Goal: Task Accomplishment & Management: Complete application form

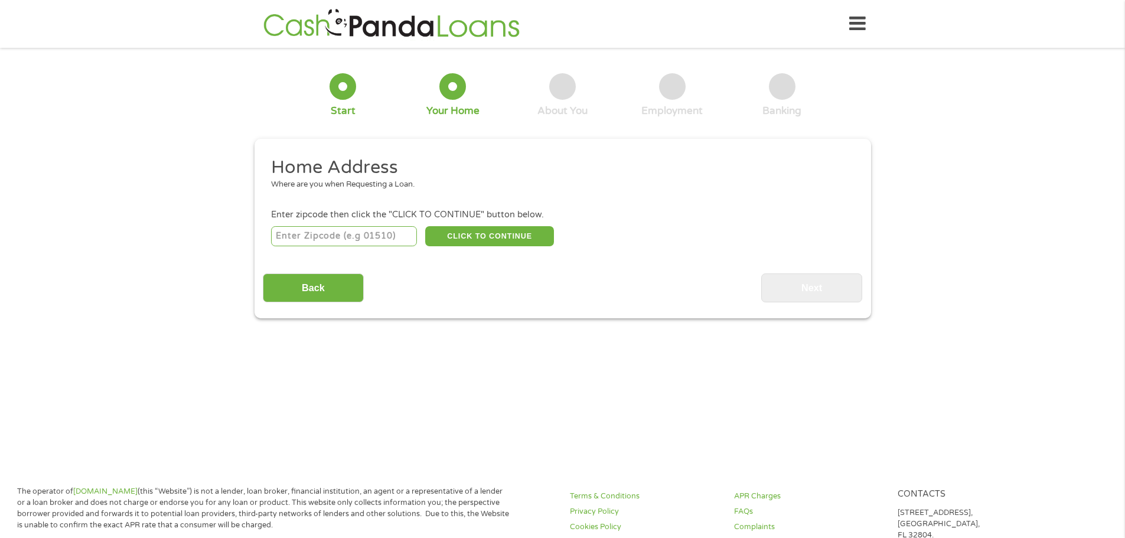
click at [339, 233] on input "number" at bounding box center [344, 236] width 146 height 20
type input "43230"
click at [462, 234] on button "CLICK TO CONTINUE" at bounding box center [489, 236] width 129 height 20
type input "43230"
type input "Columbus"
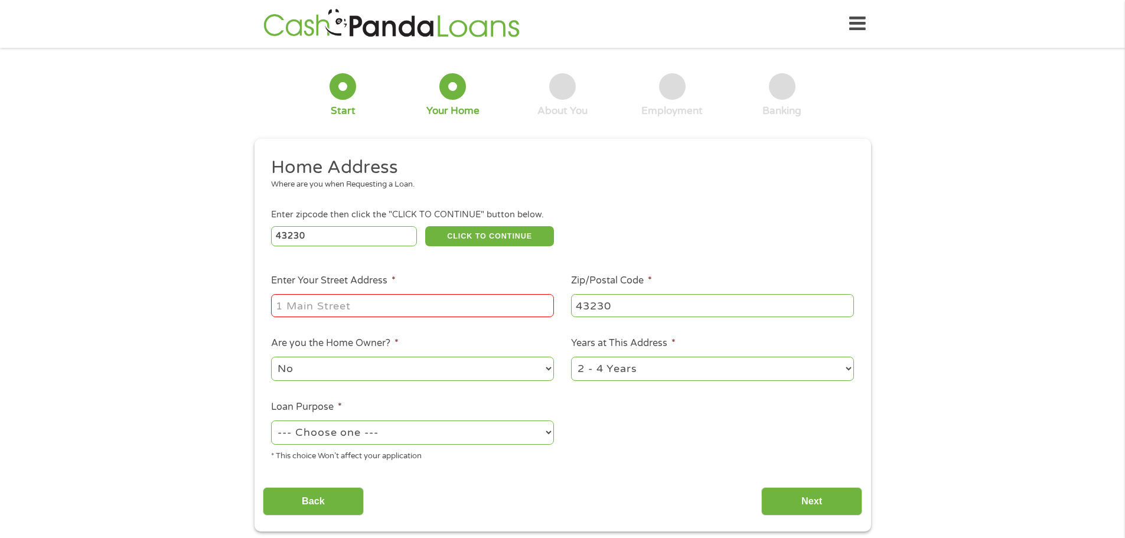
click at [382, 302] on input "Enter Your Street Address *" at bounding box center [412, 305] width 283 height 22
type input "[STREET_ADDRESS]"
click at [851, 371] on select "1 Year or less 1 - 2 Years 2 - 4 Years Over 4 Years" at bounding box center [712, 369] width 283 height 24
select select "60months"
click at [571, 357] on select "1 Year or less 1 - 2 Years 2 - 4 Years Over 4 Years" at bounding box center [712, 369] width 283 height 24
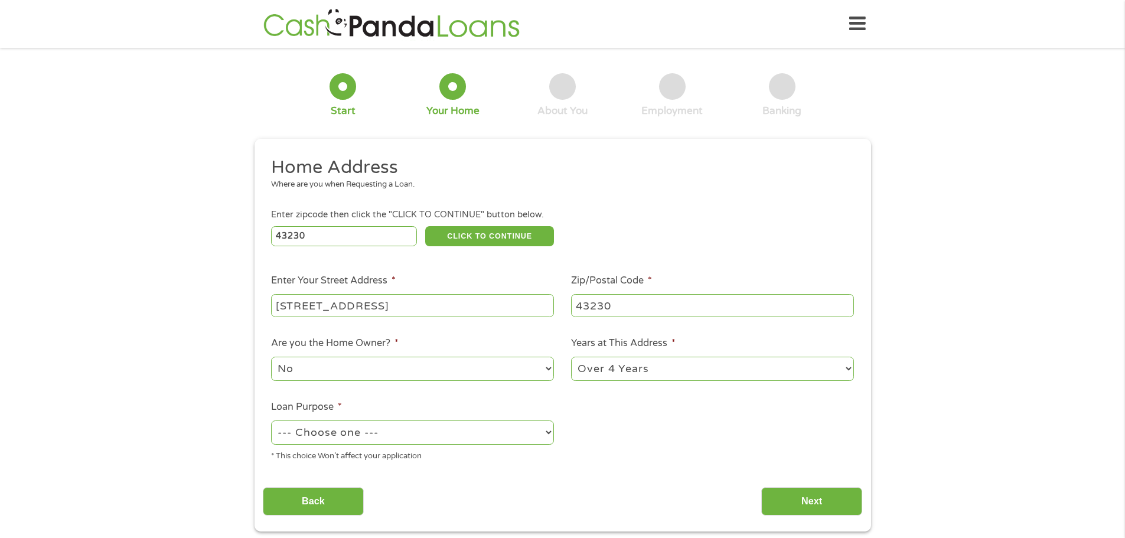
click at [549, 433] on select "--- Choose one --- Pay Bills Debt Consolidation Home Improvement Major Purchase…" at bounding box center [412, 432] width 283 height 24
select select "other"
click at [271, 420] on select "--- Choose one --- Pay Bills Debt Consolidation Home Improvement Major Purchase…" at bounding box center [412, 432] width 283 height 24
click at [794, 504] on input "Next" at bounding box center [811, 501] width 101 height 29
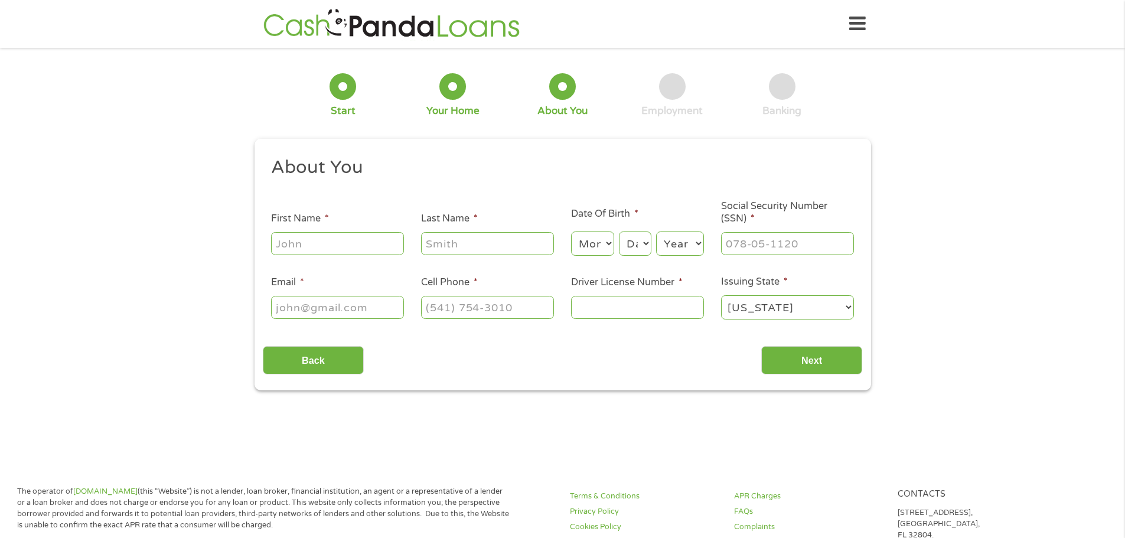
scroll to position [5, 5]
click at [295, 236] on input "First Name *" at bounding box center [337, 243] width 133 height 22
type input "[PERSON_NAME]"
type input "Buck"
type input "[EMAIL_ADDRESS][DOMAIN_NAME]"
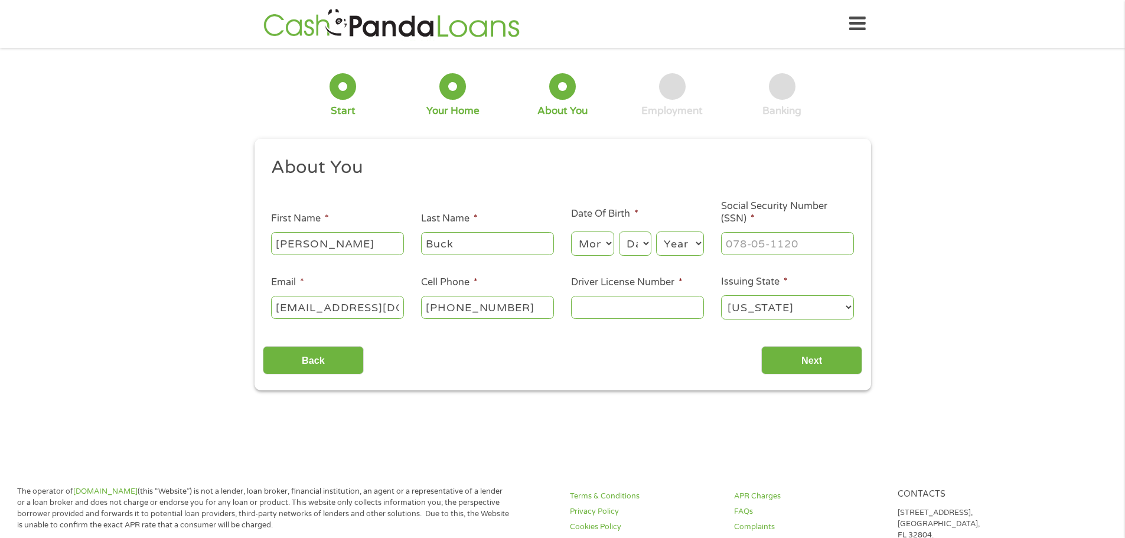
click at [519, 304] on input "[PHONE_NUMBER]" at bounding box center [487, 307] width 133 height 22
type input "[PHONE_NUMBER]"
click at [612, 245] on select "Month 1 2 3 4 5 6 7 8 9 10 11 12" at bounding box center [592, 243] width 43 height 24
select select "1"
click at [571, 231] on select "Month 1 2 3 4 5 6 7 8 9 10 11 12" at bounding box center [592, 243] width 43 height 24
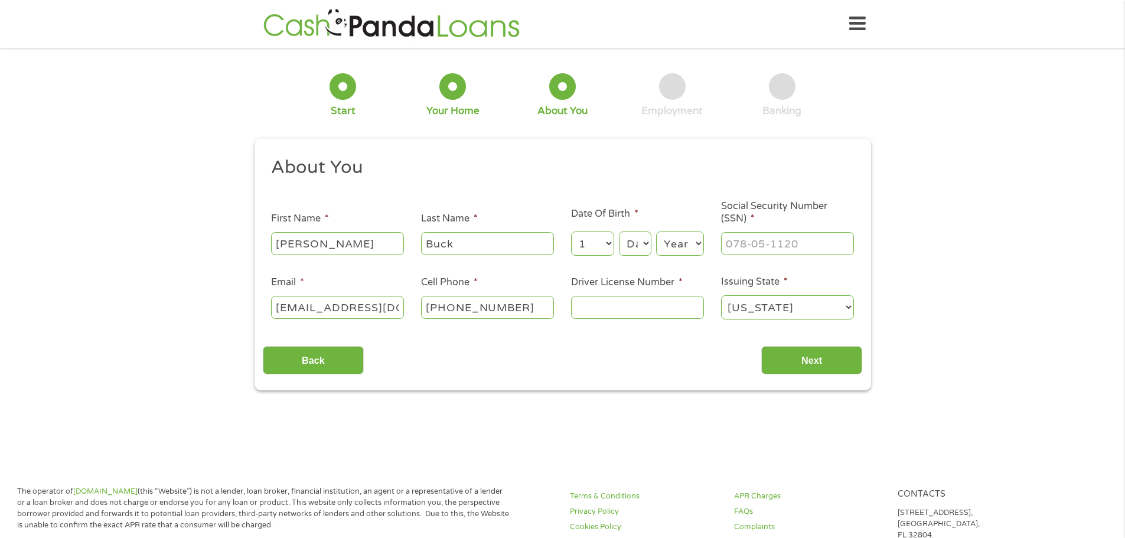
click at [647, 243] on select "Day 1 2 3 4 5 6 7 8 9 10 11 12 13 14 15 16 17 18 19 20 21 22 23 24 25 26 27 28 …" at bounding box center [635, 243] width 32 height 24
select select "16"
click at [619, 231] on select "Day 1 2 3 4 5 6 7 8 9 10 11 12 13 14 15 16 17 18 19 20 21 22 23 24 25 26 27 28 …" at bounding box center [635, 243] width 32 height 24
click at [697, 244] on select "Year [DATE] 2006 2005 2004 2003 2002 2001 2000 1999 1998 1997 1996 1995 1994 19…" at bounding box center [680, 243] width 48 height 24
select select "1956"
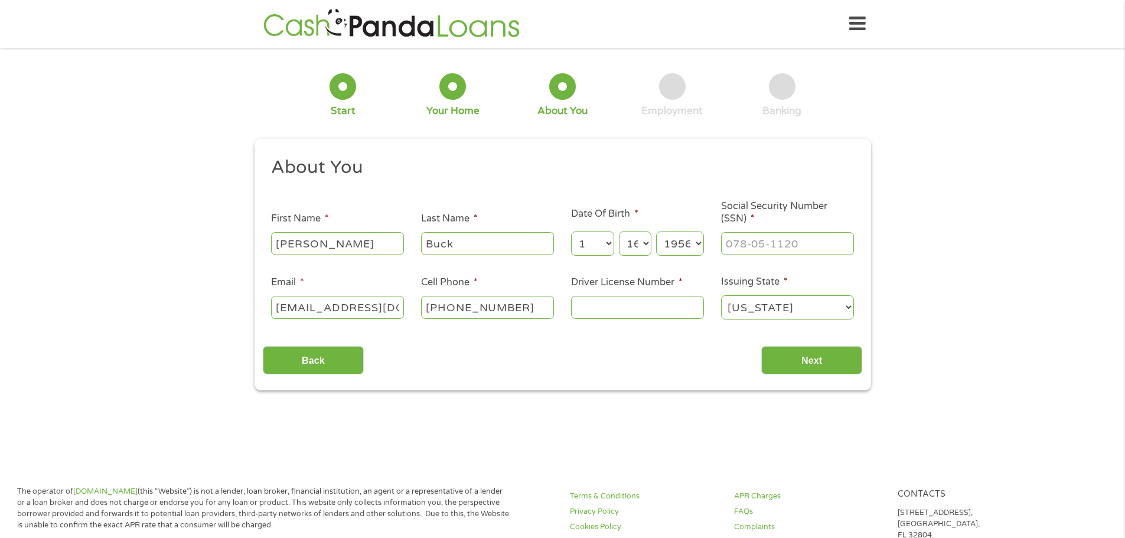
click at [656, 231] on select "Year [DATE] 2006 2005 2004 2003 2002 2001 2000 1999 1998 1997 1996 1995 1994 19…" at bounding box center [680, 243] width 48 height 24
click at [759, 239] on input "___-__-____" at bounding box center [787, 243] width 133 height 22
type input "[PHONE_NUMBER]_"
click at [622, 309] on input "Driver License Number *" at bounding box center [637, 307] width 133 height 22
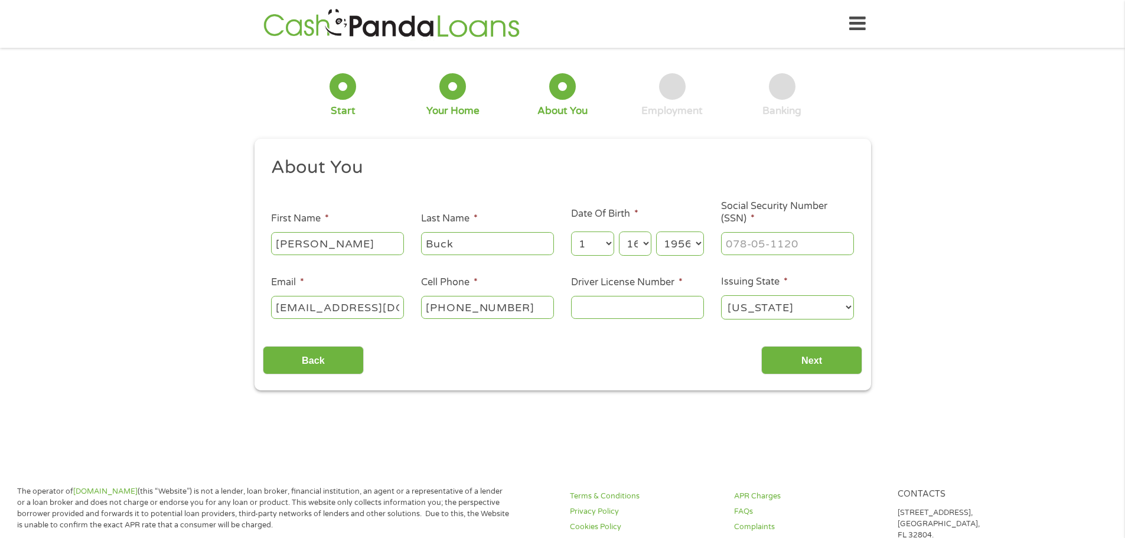
click at [599, 304] on input "Driver License Number *" at bounding box center [637, 307] width 133 height 22
type input "RG349982"
click at [807, 365] on input "Next" at bounding box center [811, 360] width 101 height 29
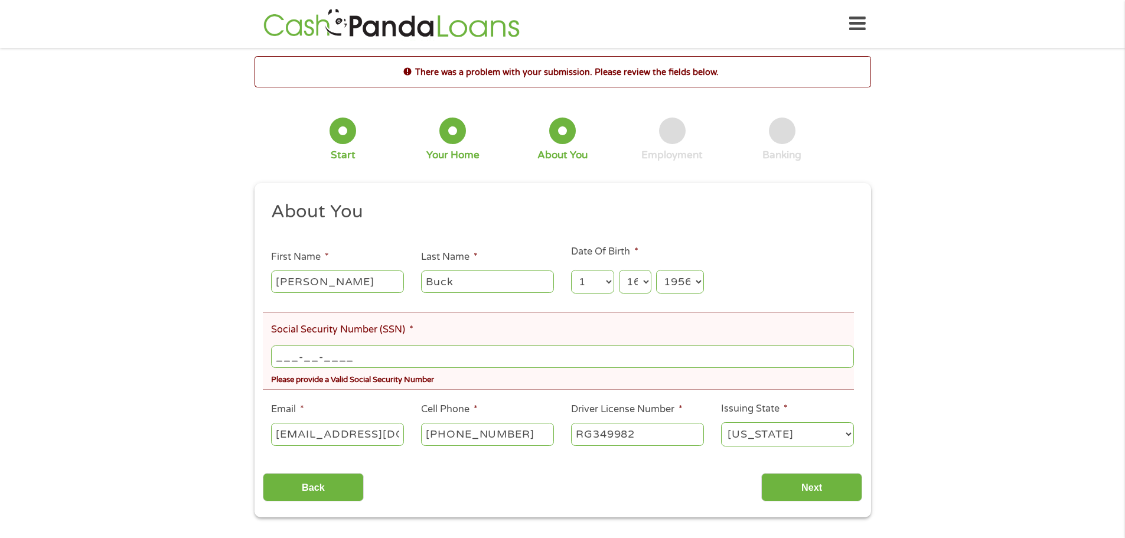
click at [383, 360] on input "___-__-____" at bounding box center [562, 356] width 582 height 22
type input "298-58-6592"
click at [805, 487] on input "Next" at bounding box center [811, 487] width 101 height 29
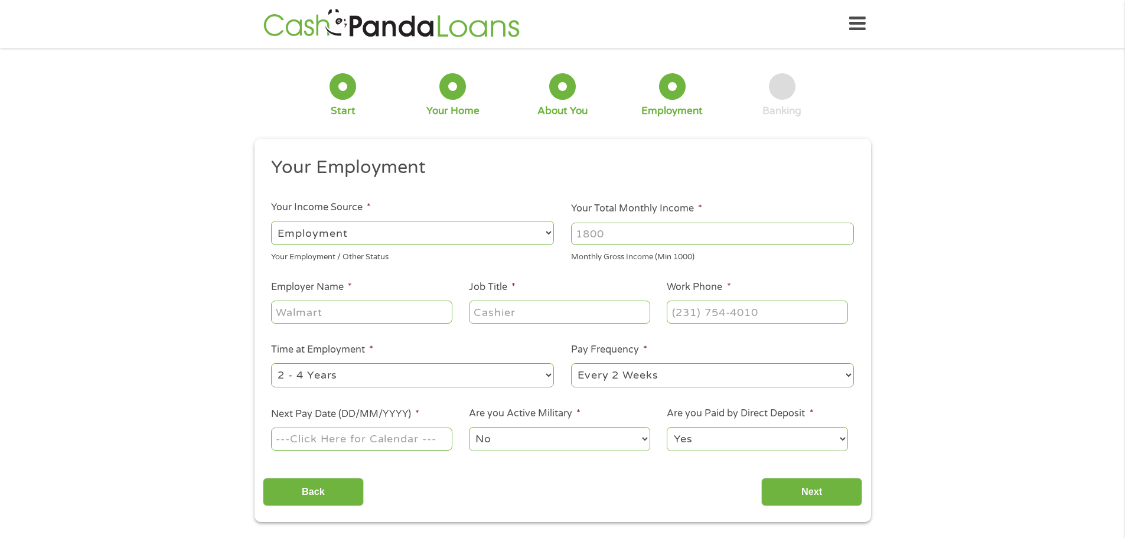
click at [627, 239] on input "Your Total Monthly Income *" at bounding box center [712, 234] width 283 height 22
type input "5"
type input "6300"
click at [316, 315] on input "Employer Name *" at bounding box center [361, 312] width 181 height 22
type input "Ardent Property management"
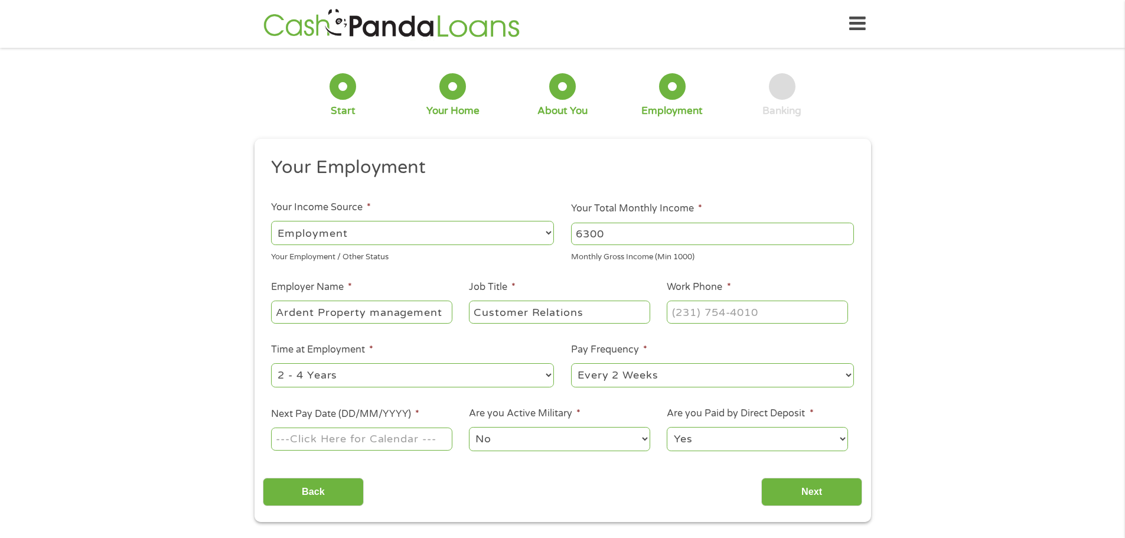
type input "Customer Relations"
type input "[PHONE_NUMBER]"
click at [544, 374] on select "--- Choose one --- 1 Year or less 1 - 2 Years 2 - 4 Years Over 4 Years" at bounding box center [412, 375] width 283 height 24
select select "60months"
click at [271, 363] on select "--- Choose one --- 1 Year or less 1 - 2 Years 2 - 4 Years Over 4 Years" at bounding box center [412, 375] width 283 height 24
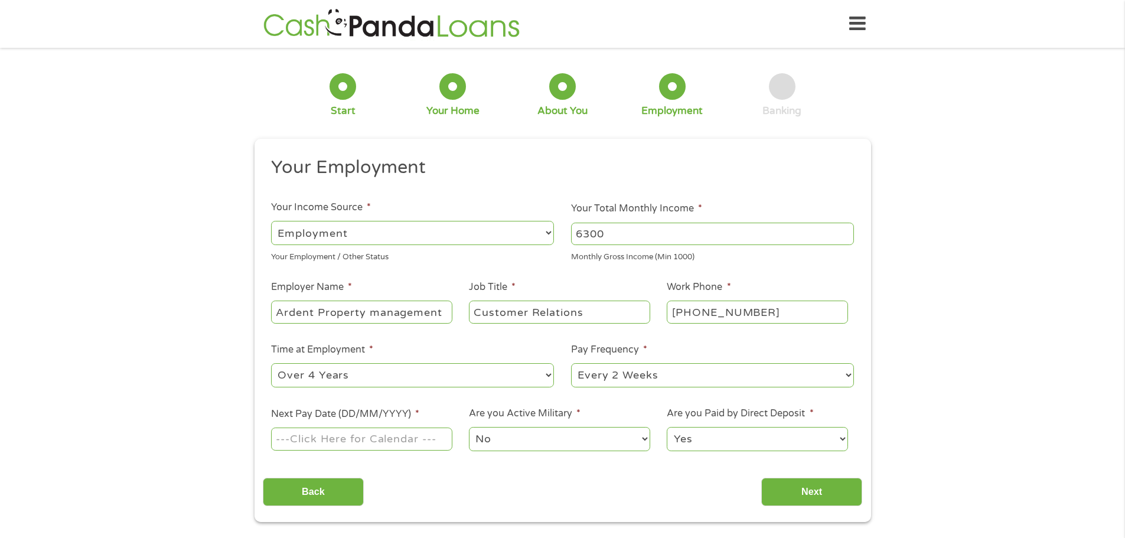
click at [845, 372] on select "--- Choose one --- Every 2 Weeks Every Week Monthly Semi-Monthly" at bounding box center [712, 375] width 283 height 24
select select "semimonthly"
click at [571, 363] on select "--- Choose one --- Every 2 Weeks Every Week Monthly Semi-Monthly" at bounding box center [712, 375] width 283 height 24
click at [296, 435] on input "Next Pay Date (DD/MM/YYYY) *" at bounding box center [361, 438] width 181 height 22
type input "[DATE]"
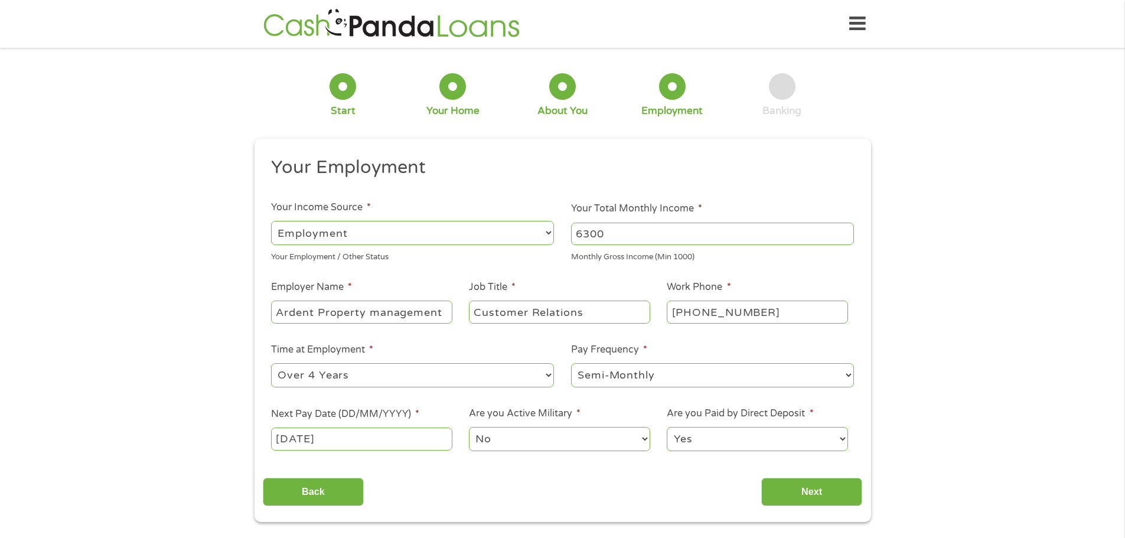
click at [842, 437] on select "Yes No" at bounding box center [757, 439] width 181 height 24
click at [755, 435] on select "Yes No" at bounding box center [757, 439] width 181 height 24
click at [786, 488] on input "Next" at bounding box center [811, 492] width 101 height 29
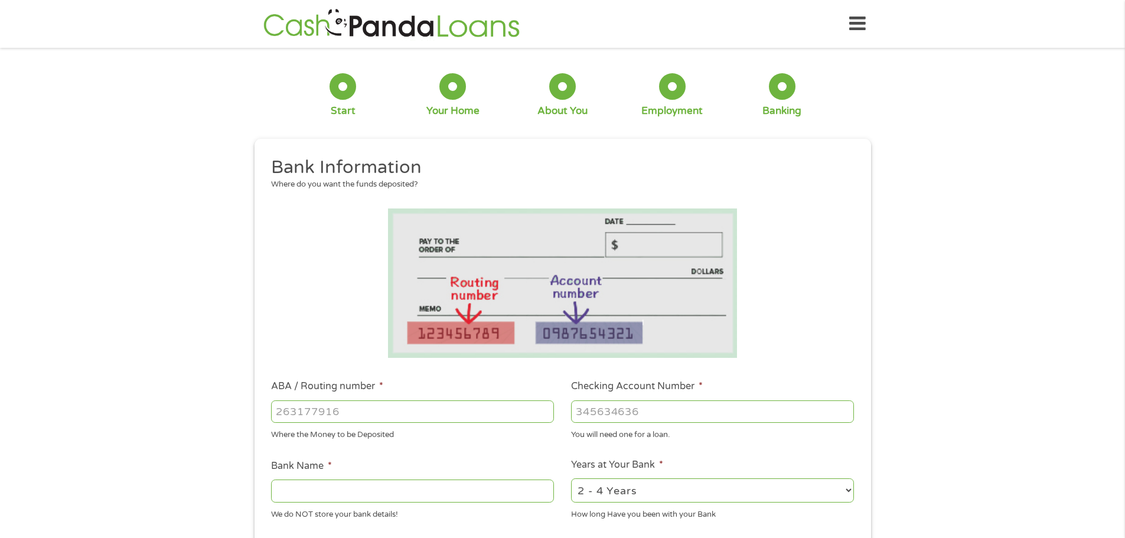
click at [380, 410] on input "ABA / Routing number *" at bounding box center [412, 411] width 283 height 22
type input "044002161"
type input "FIFTH THIRD BANK"
type input "7284560476"
click at [850, 491] on select "2 - 4 Years 6 - 12 Months 1 - 2 Years Over 4 Years" at bounding box center [712, 490] width 283 height 24
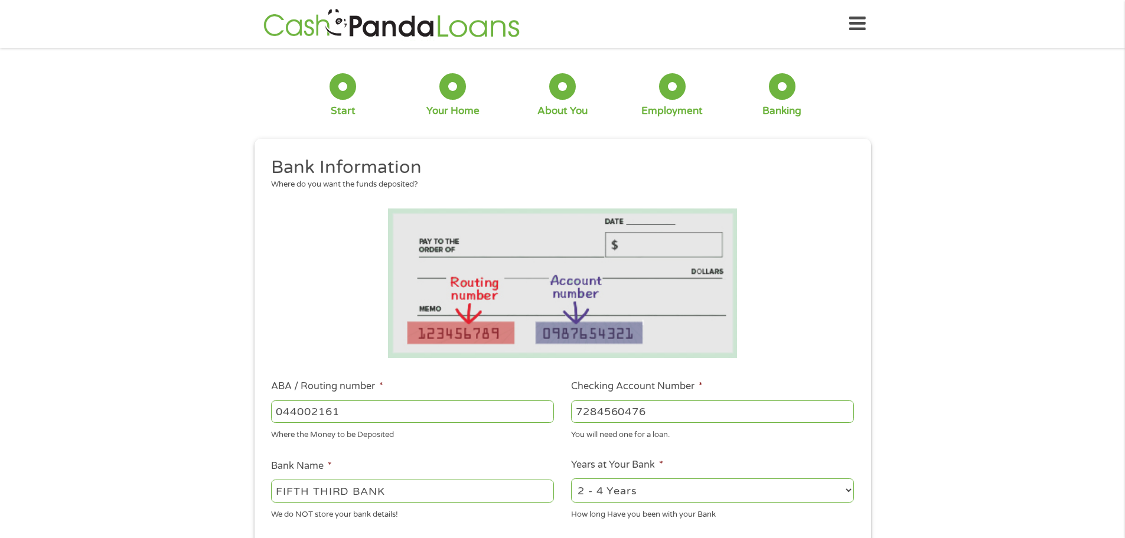
select select "60months"
click at [571, 478] on select "2 - 4 Years 6 - 12 Months 1 - 2 Years Over 4 Years" at bounding box center [712, 490] width 283 height 24
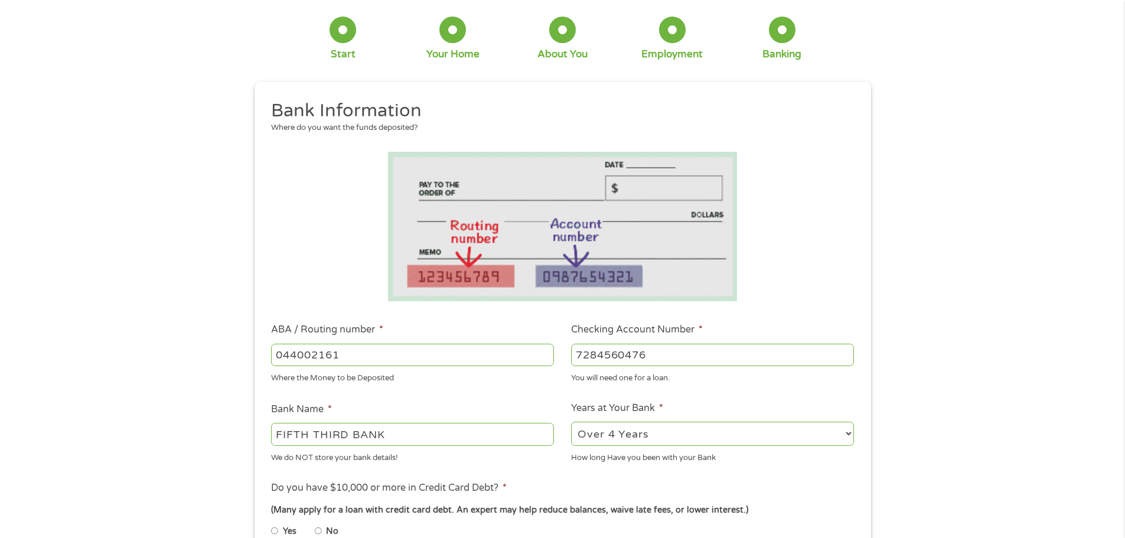
scroll to position [177, 0]
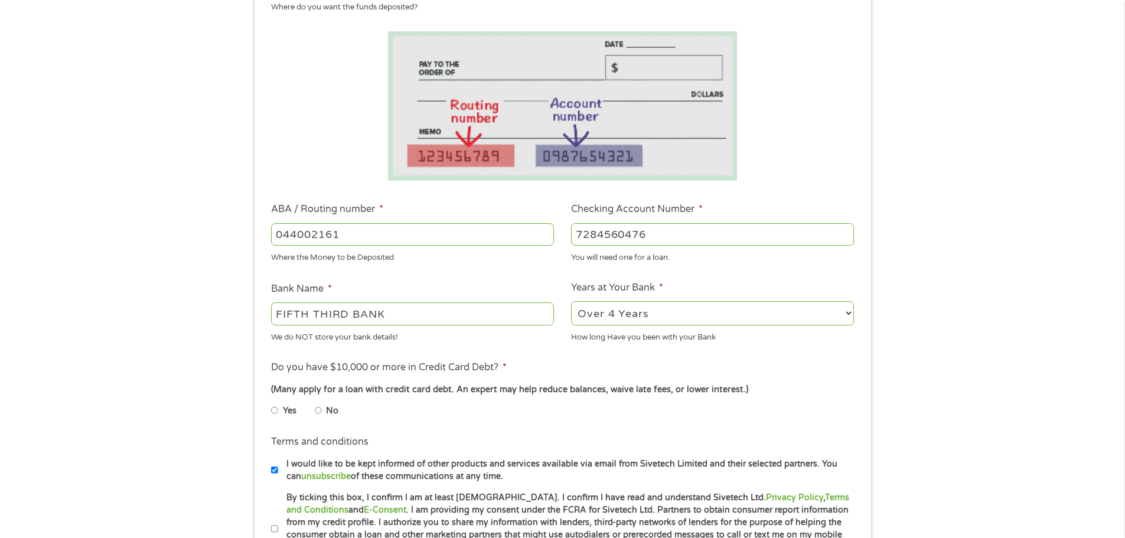
click at [319, 409] on input "No" at bounding box center [318, 410] width 7 height 19
radio input "true"
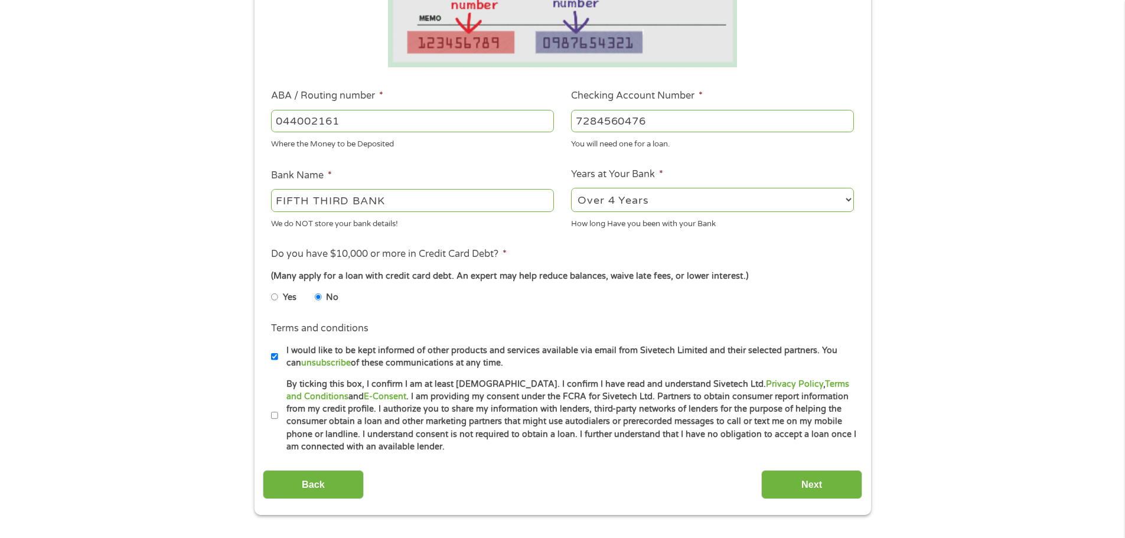
scroll to position [295, 0]
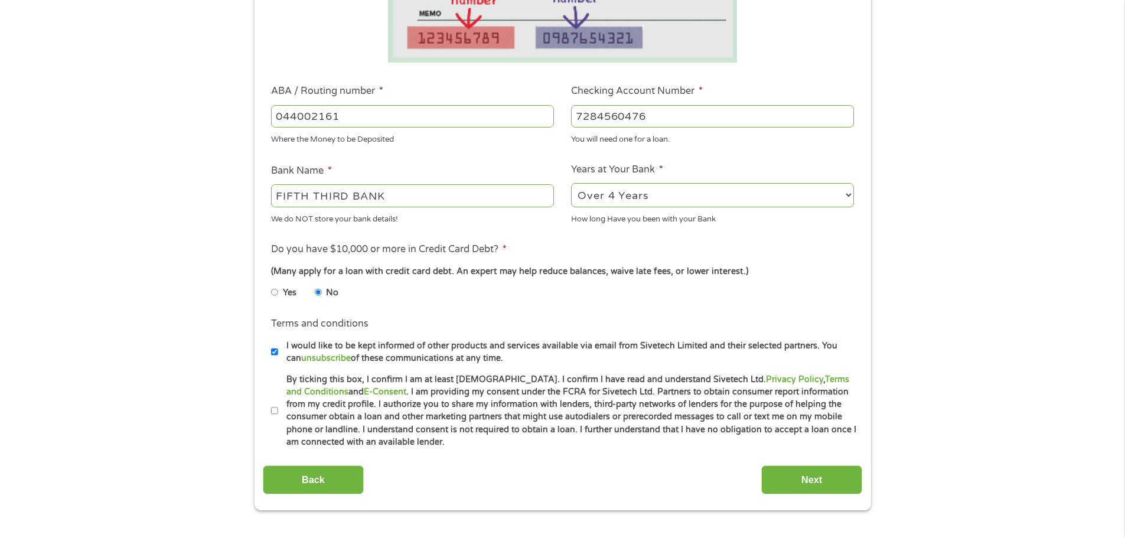
click at [278, 412] on label "By ticking this box, I confirm I am at least [DEMOGRAPHIC_DATA]. I confirm I ha…" at bounding box center [567, 411] width 579 height 76
click at [278, 412] on input "By ticking this box, I confirm I am at least [DEMOGRAPHIC_DATA]. I confirm I ha…" at bounding box center [274, 410] width 7 height 19
checkbox input "true"
click at [798, 483] on input "Next" at bounding box center [811, 479] width 101 height 29
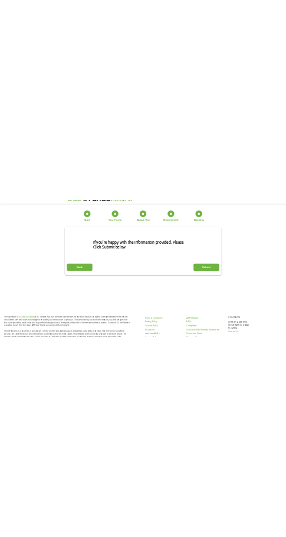
scroll to position [0, 0]
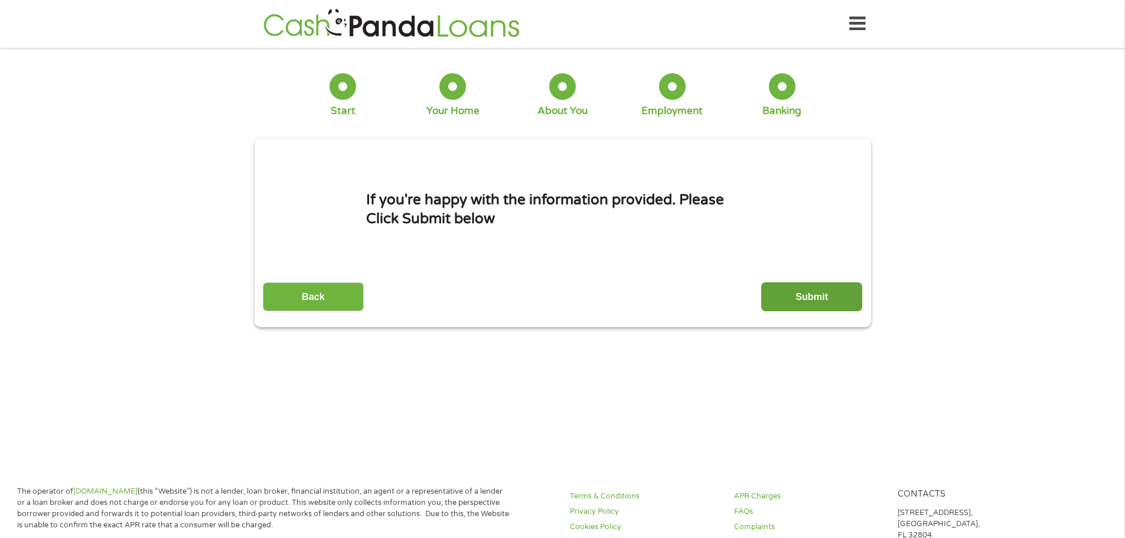
click at [805, 289] on input "Submit" at bounding box center [811, 296] width 101 height 29
